Goal: Information Seeking & Learning: Learn about a topic

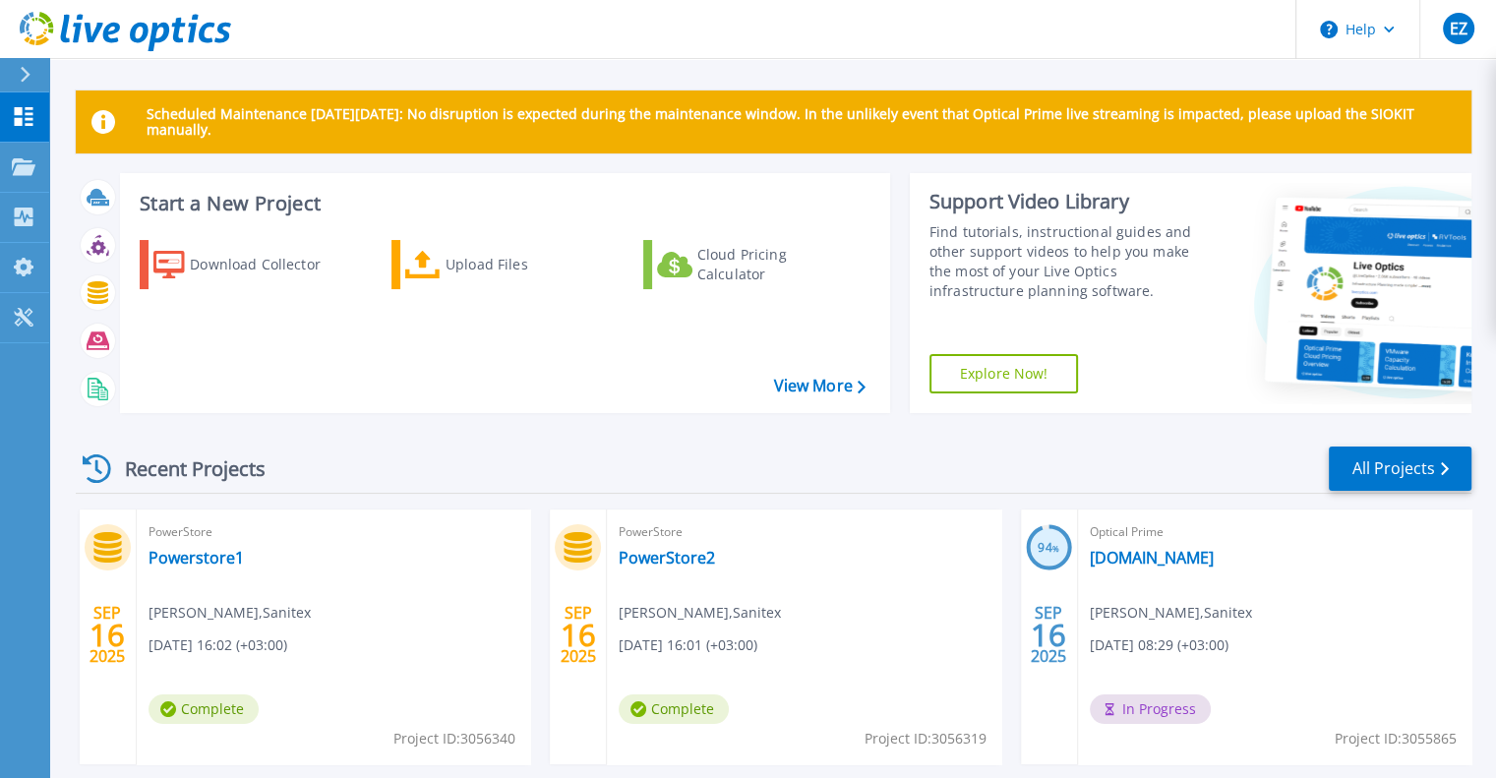
scroll to position [98, 0]
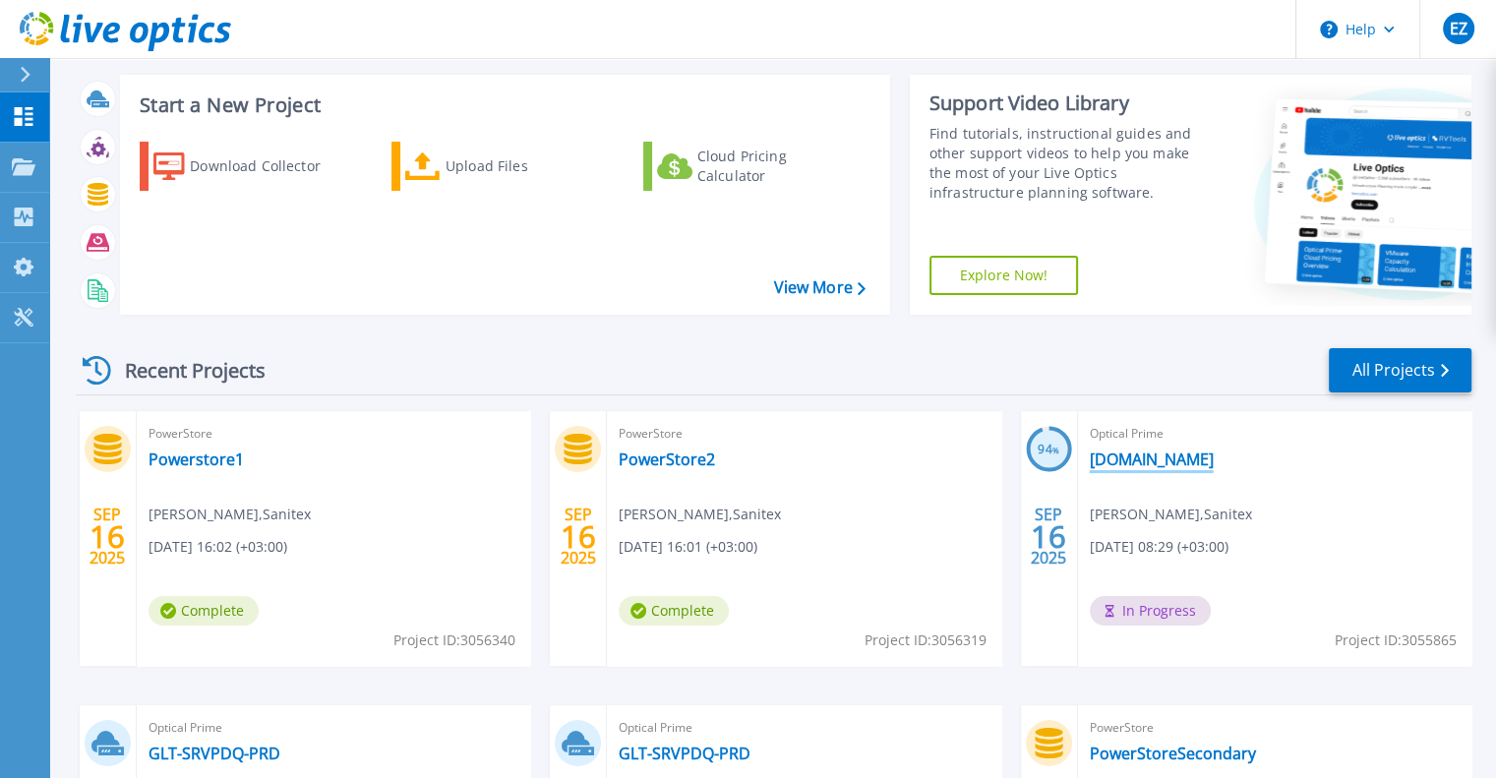
click at [1208, 455] on link "[DOMAIN_NAME]" at bounding box center [1152, 459] width 124 height 20
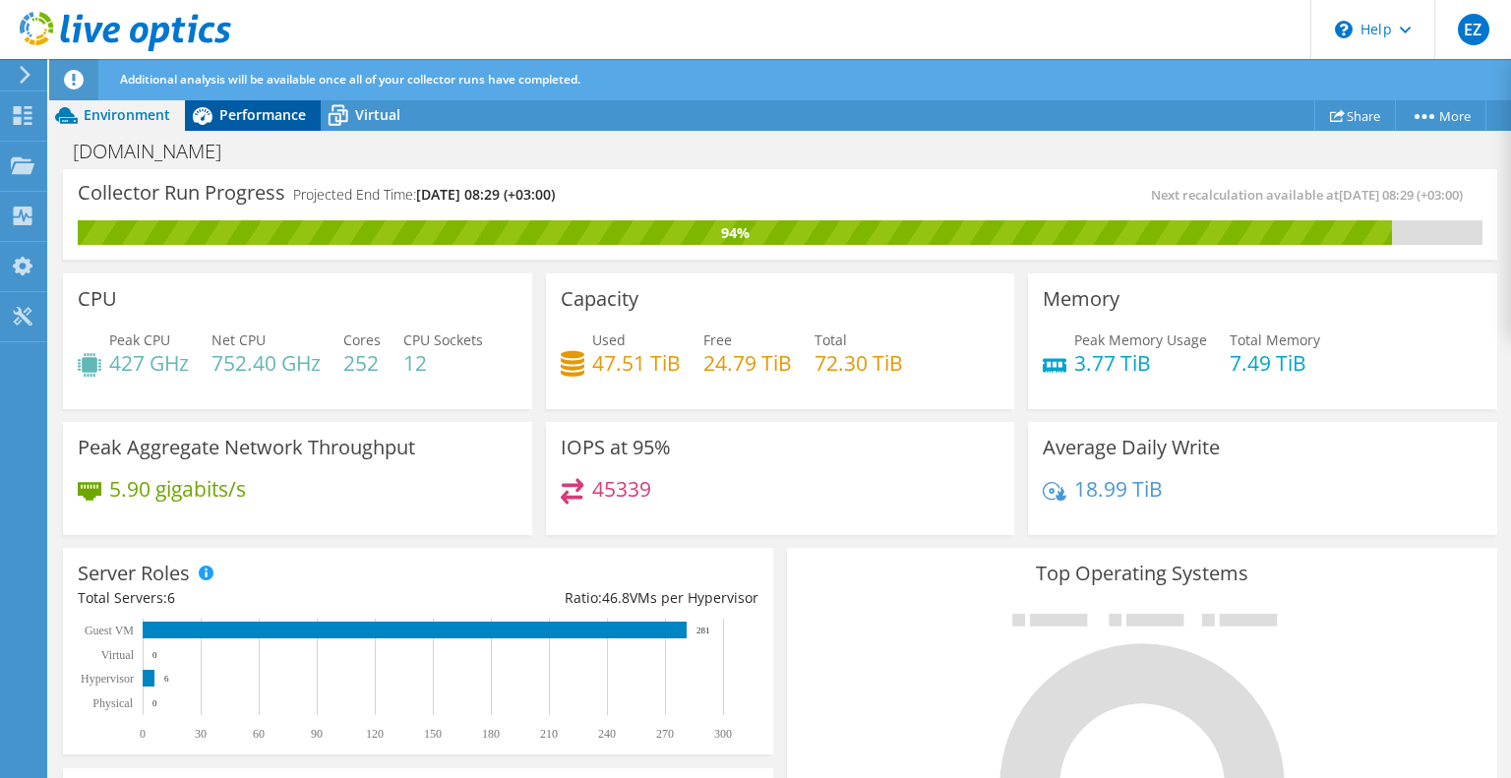
click at [236, 117] on span "Performance" at bounding box center [262, 114] width 87 height 19
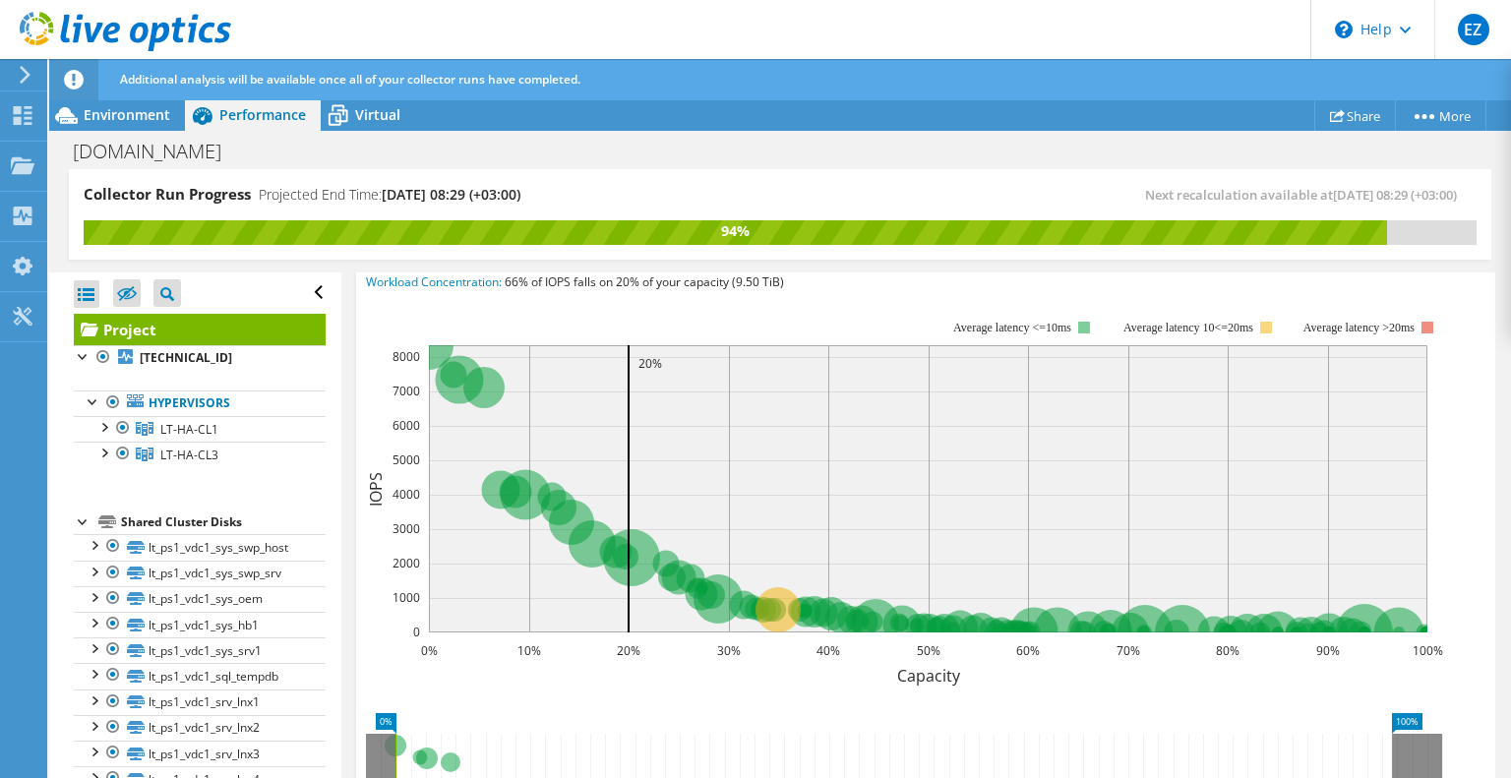
scroll to position [197, 0]
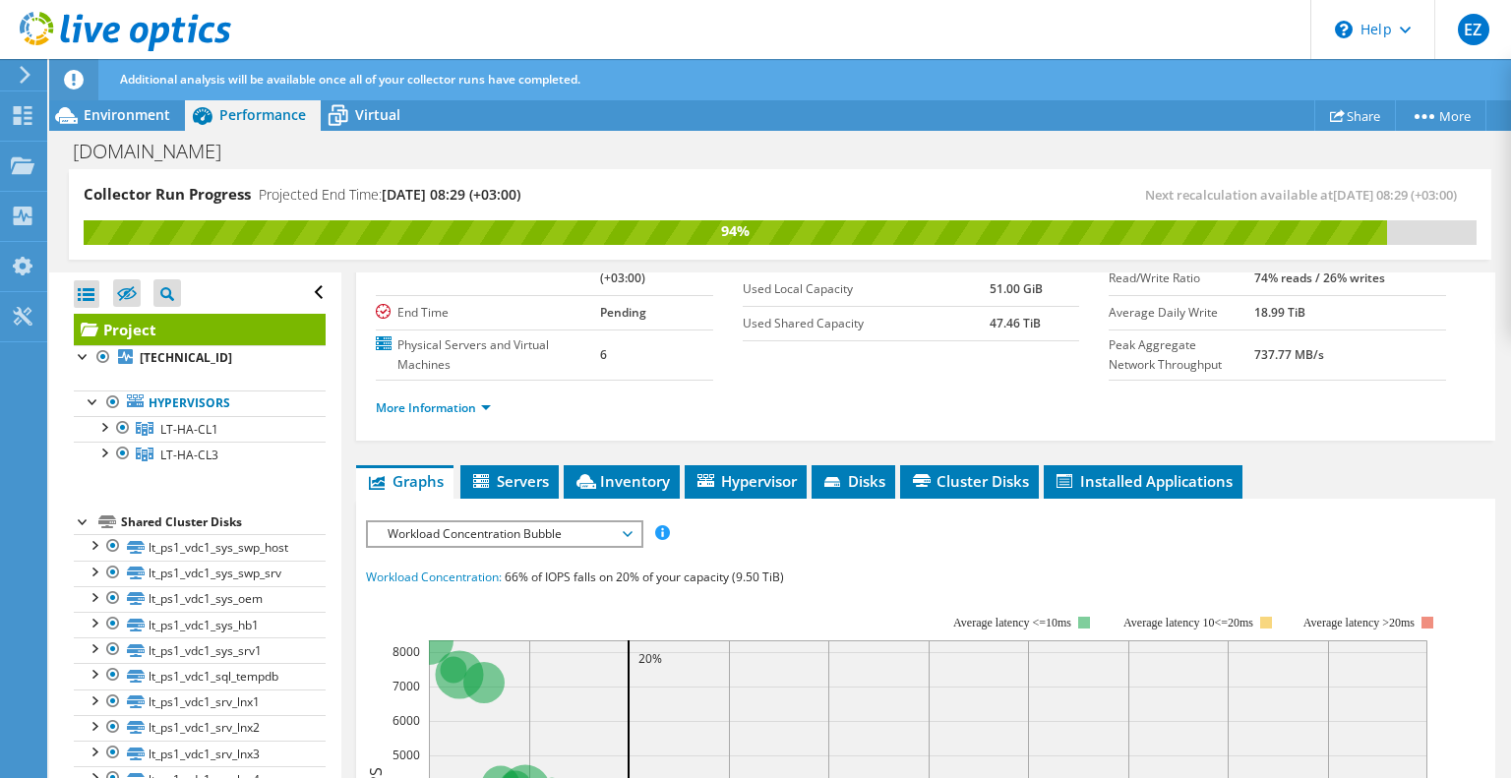
click at [543, 532] on span "Workload Concentration Bubble" at bounding box center [504, 534] width 253 height 24
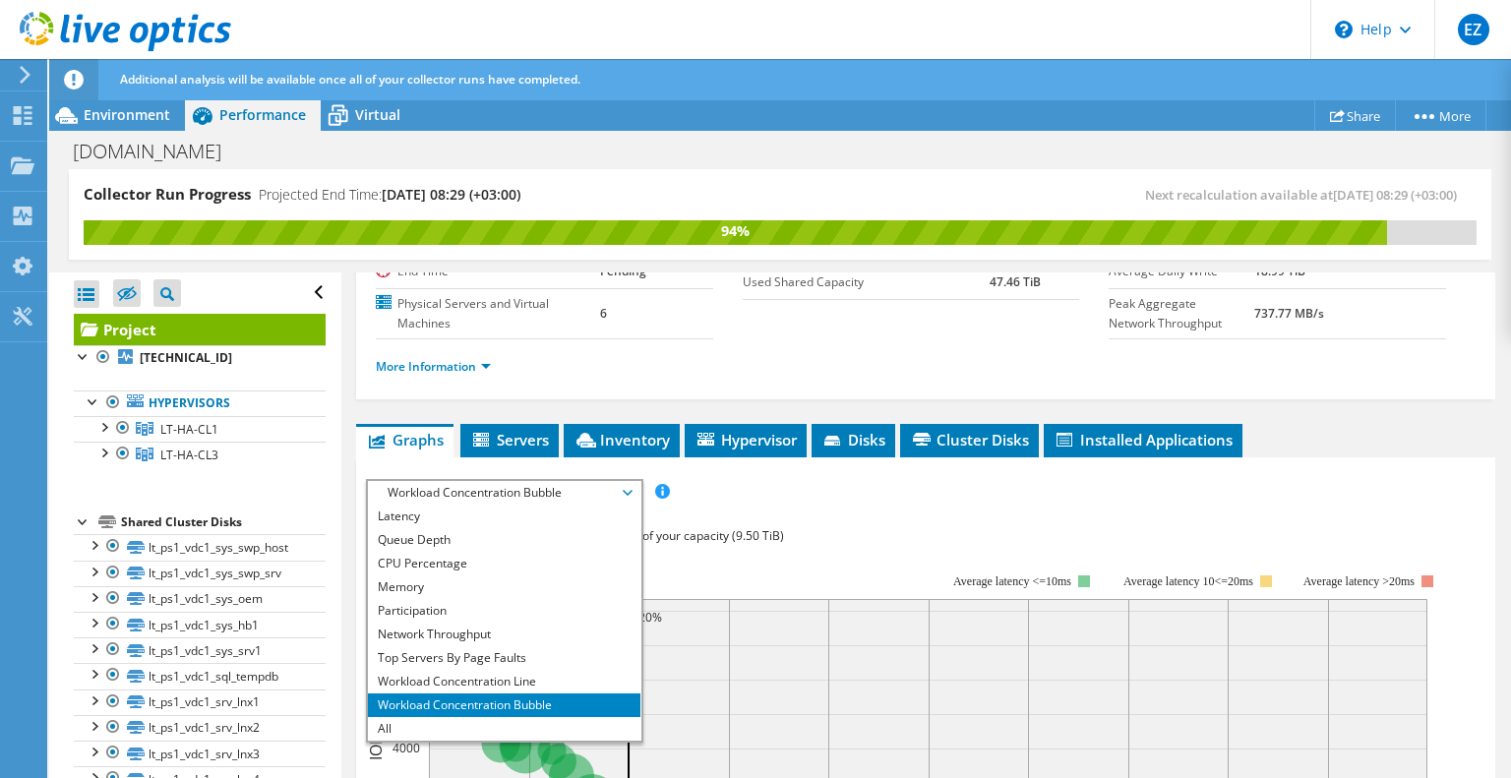
scroll to position [295, 0]
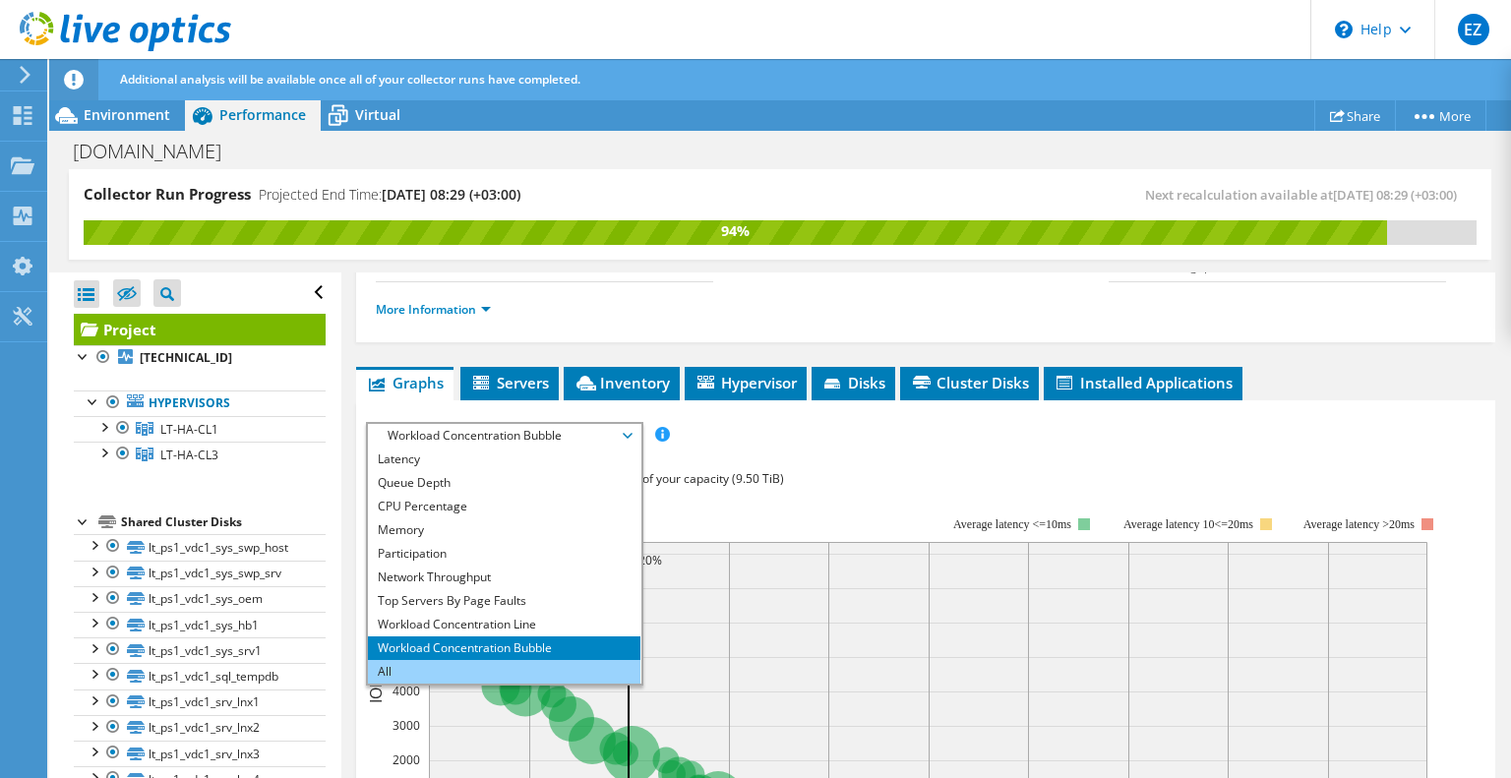
click at [456, 661] on li "All" at bounding box center [504, 672] width 272 height 24
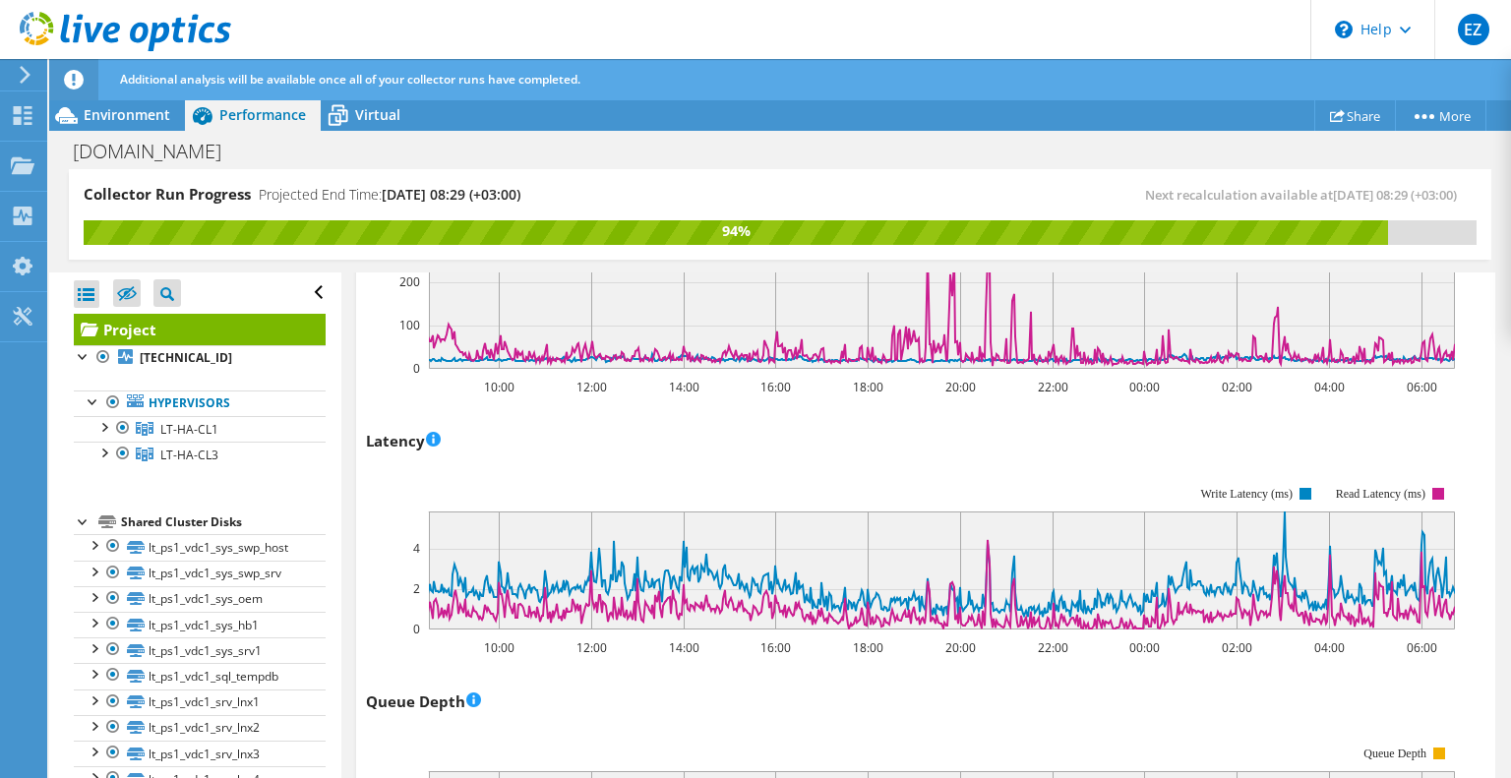
scroll to position [799, 0]
